Goal: Information Seeking & Learning: Learn about a topic

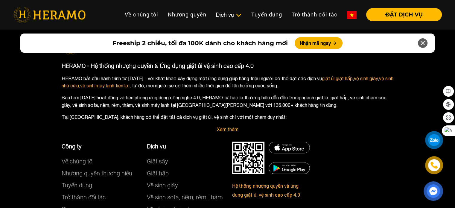
scroll to position [3307, 0]
click at [263, 16] on link "Tuyển dụng" at bounding box center [266, 14] width 40 height 13
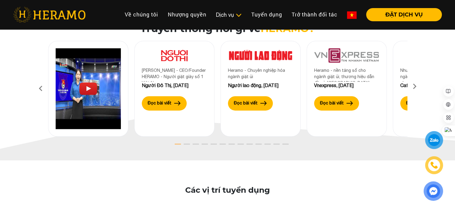
scroll to position [847, 0]
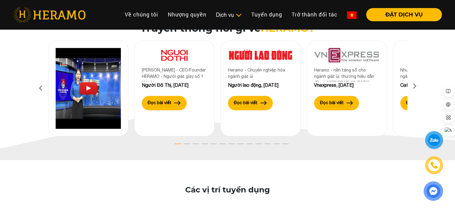
click at [417, 88] on icon at bounding box center [414, 88] width 11 height 4
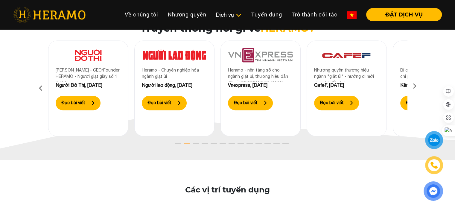
click at [417, 88] on icon at bounding box center [414, 88] width 11 height 4
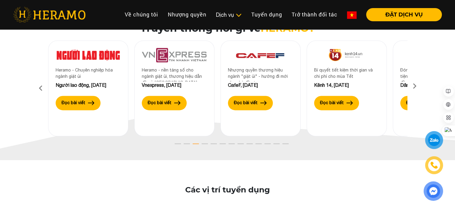
click at [417, 88] on icon at bounding box center [414, 88] width 11 height 4
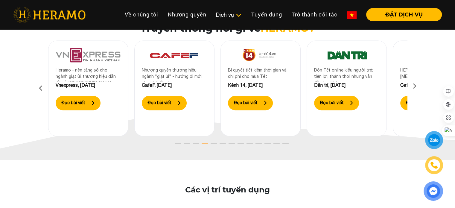
click at [417, 88] on icon at bounding box center [414, 88] width 11 height 4
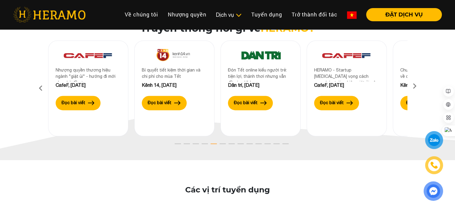
click at [417, 88] on icon at bounding box center [414, 88] width 11 height 4
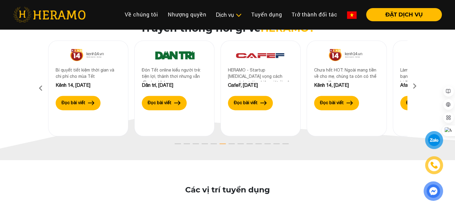
click at [417, 88] on icon at bounding box center [414, 88] width 11 height 4
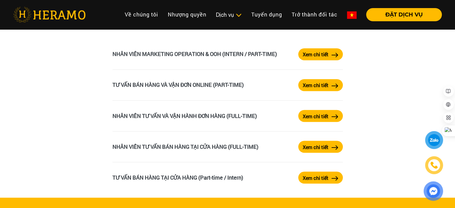
scroll to position [1014, 0]
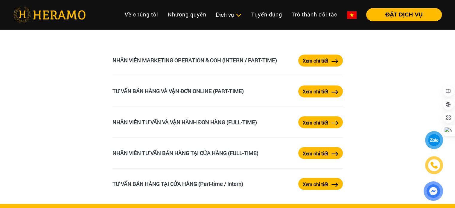
click at [319, 59] on label "Xem chi tiết" at bounding box center [316, 60] width 26 height 7
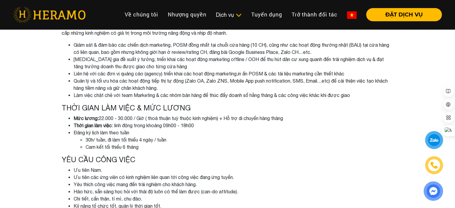
scroll to position [147, 0]
